Goal: Ask a question

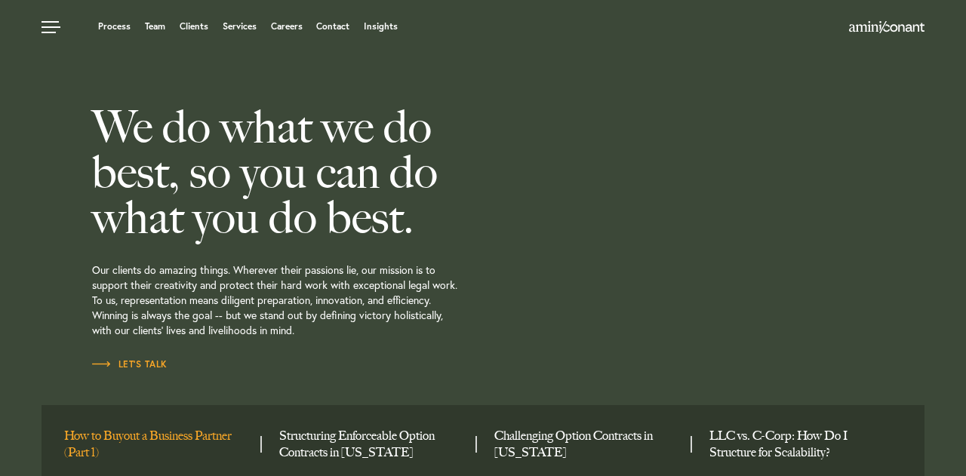
click at [206, 439] on link "How to Buyout a Business Partner (Part 1)" at bounding box center [156, 444] width 185 height 33
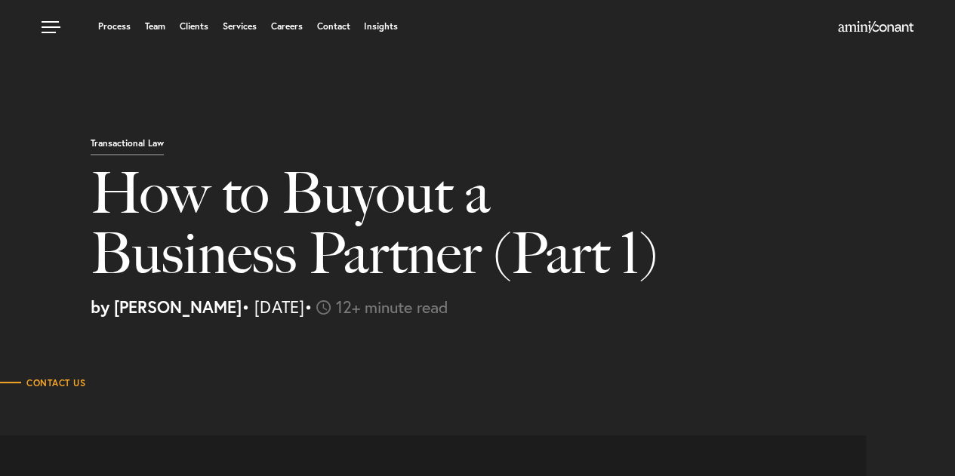
select select "US"
select select "Austin"
select select "Business and Civil Litigation"
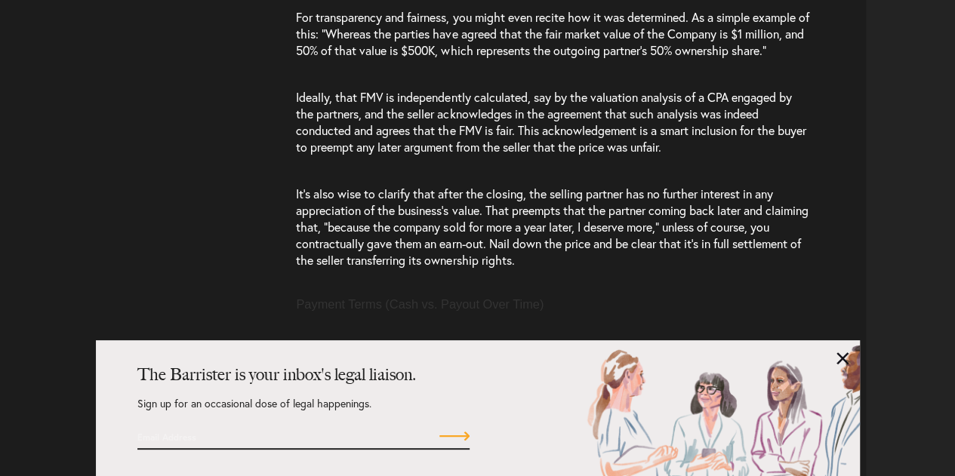
scroll to position [4958, 0]
click at [839, 358] on link at bounding box center [843, 359] width 12 height 12
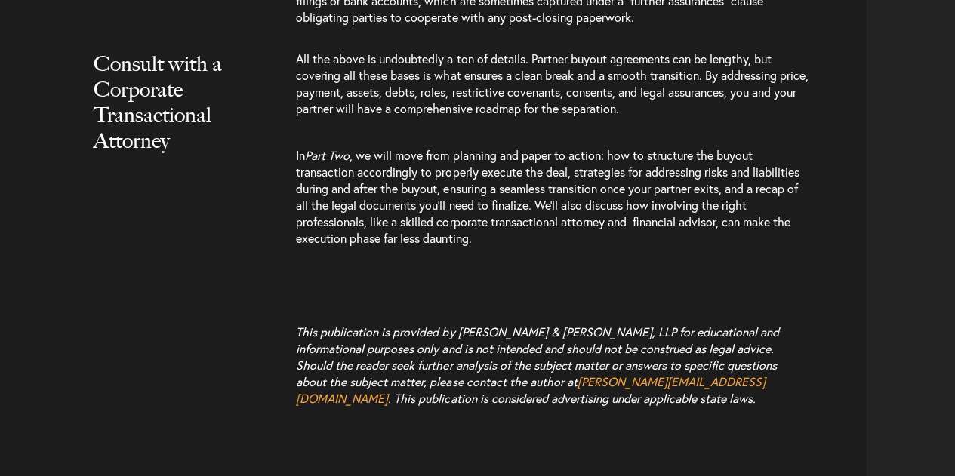
scroll to position [9519, 0]
